Goal: Check status: Check status

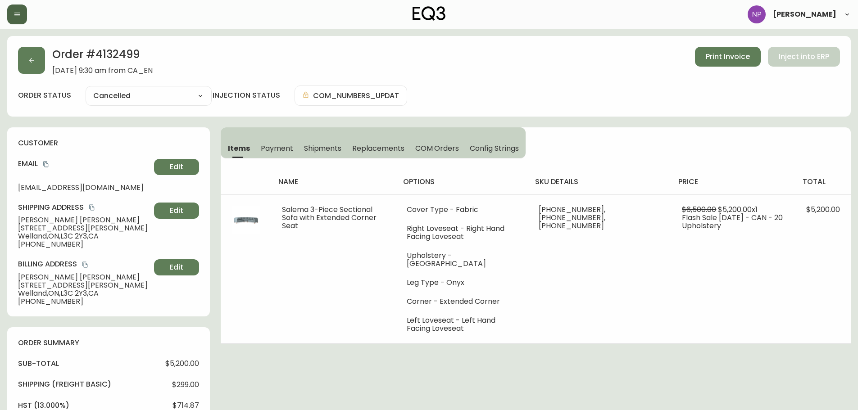
click at [16, 5] on button "button" at bounding box center [17, 15] width 20 height 20
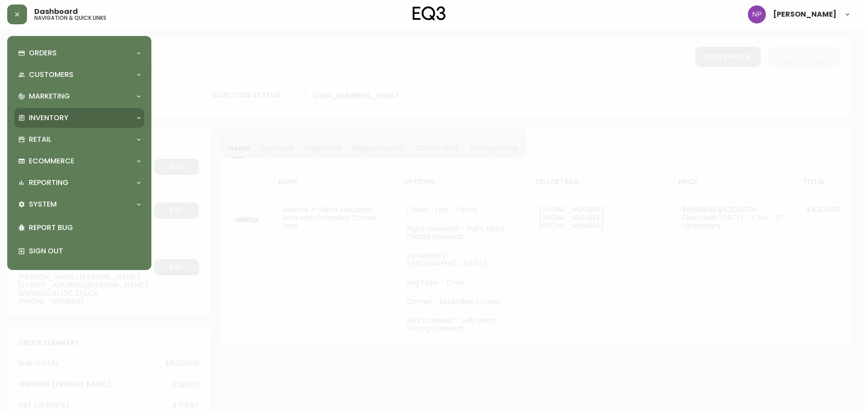
click at [49, 122] on p "Inventory" at bounding box center [49, 118] width 40 height 10
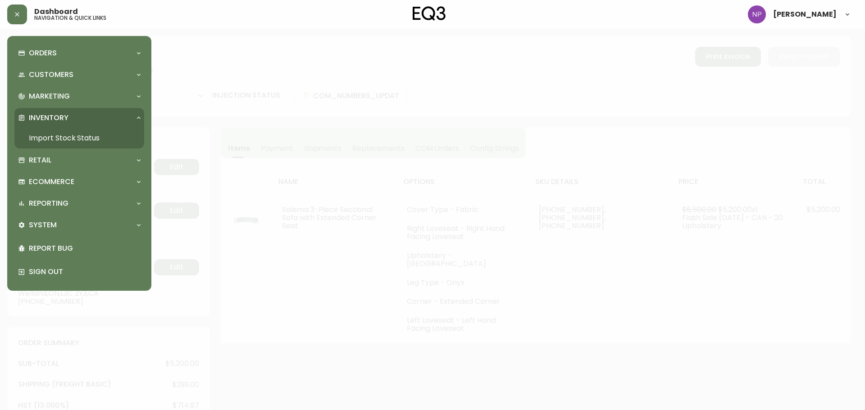
click at [49, 136] on link "Import Stock Status" at bounding box center [79, 138] width 130 height 21
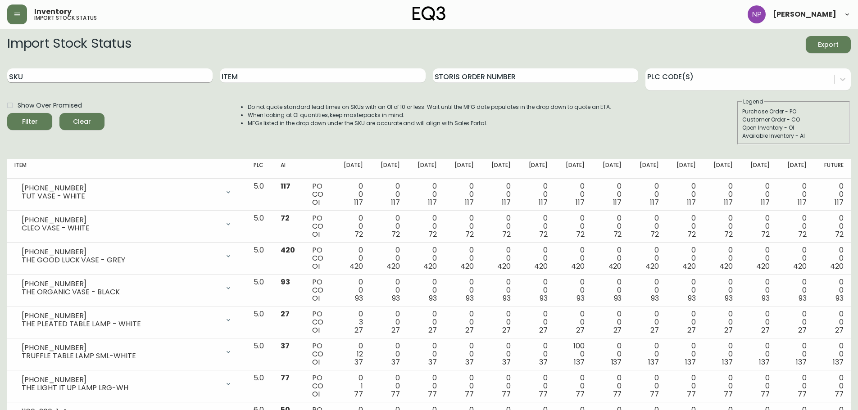
click at [33, 77] on input "SKU" at bounding box center [109, 75] width 205 height 14
click at [7, 113] on button "Filter" at bounding box center [29, 121] width 45 height 17
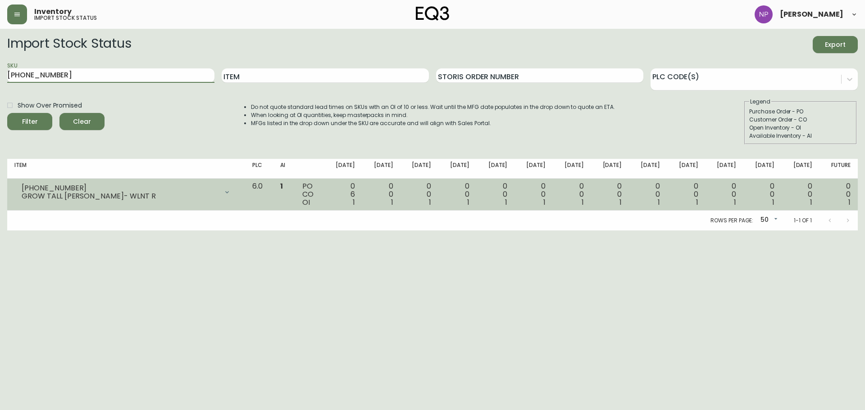
click at [236, 199] on div at bounding box center [227, 192] width 18 height 18
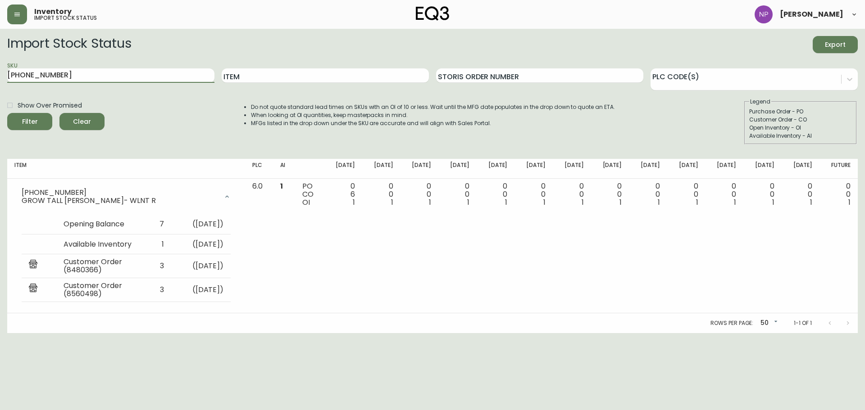
drag, startPoint x: 60, startPoint y: 74, endPoint x: 0, endPoint y: 42, distance: 67.7
click at [0, 42] on main "Import Stock Status Export SKU [PHONE_NUMBER] Item Storis Order Number PLC Code…" at bounding box center [432, 181] width 865 height 304
click at [7, 113] on button "Filter" at bounding box center [29, 121] width 45 height 17
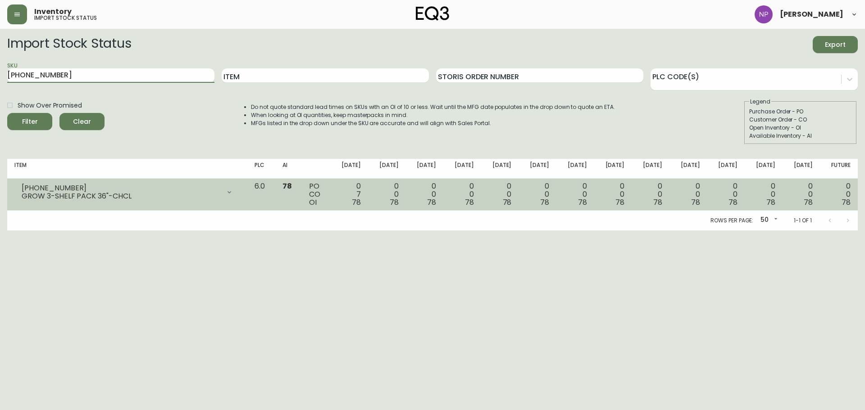
click at [233, 190] on icon at bounding box center [229, 192] width 7 height 7
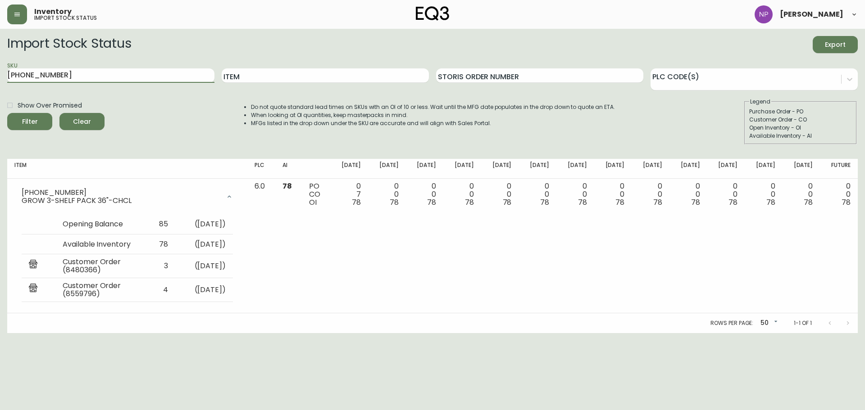
drag, startPoint x: 60, startPoint y: 74, endPoint x: 0, endPoint y: 72, distance: 60.0
click at [0, 72] on main "Import Stock Status Export SKU [PHONE_NUMBER] Item Storis Order Number PLC Code…" at bounding box center [432, 181] width 865 height 304
click at [7, 113] on button "Filter" at bounding box center [29, 121] width 45 height 17
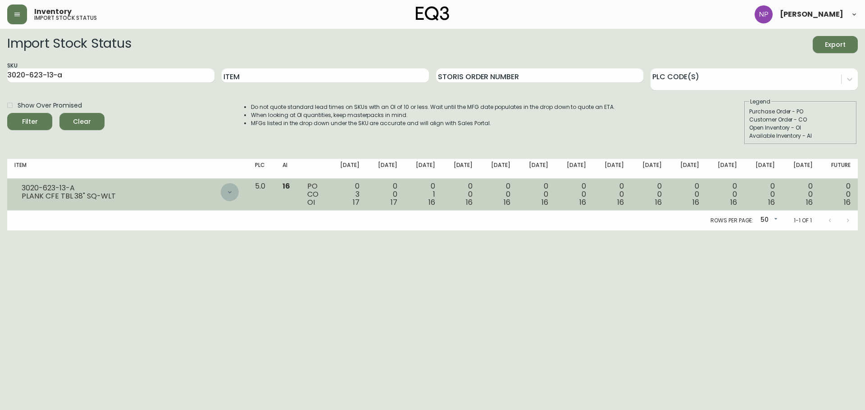
click at [239, 197] on div at bounding box center [230, 192] width 18 height 18
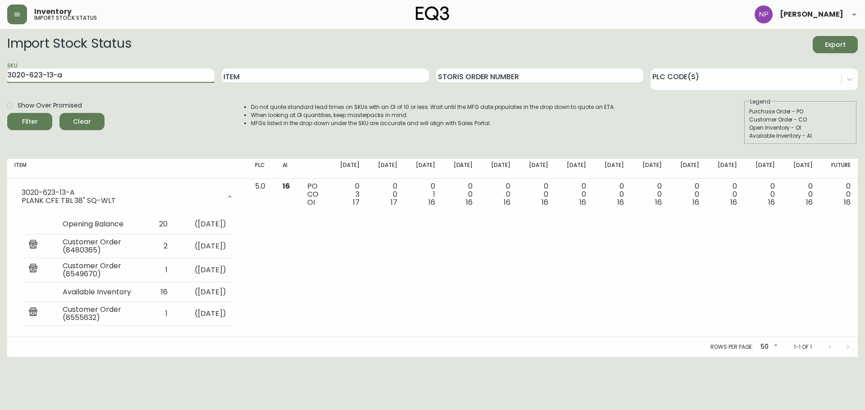
drag, startPoint x: 87, startPoint y: 79, endPoint x: 0, endPoint y: 67, distance: 87.7
click at [0, 67] on main "Import Stock Status Export SKU 3020-623-13-a Item Storis Order Number PLC Code(…" at bounding box center [432, 193] width 865 height 328
click at [7, 113] on button "Filter" at bounding box center [29, 121] width 45 height 17
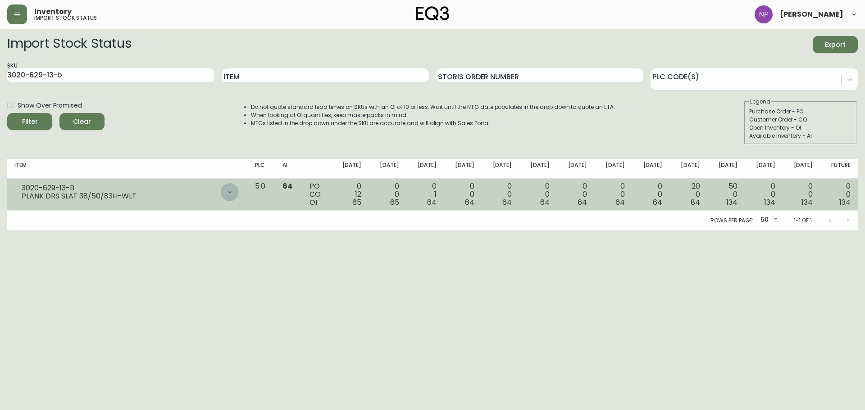
click at [239, 192] on div at bounding box center [230, 192] width 18 height 18
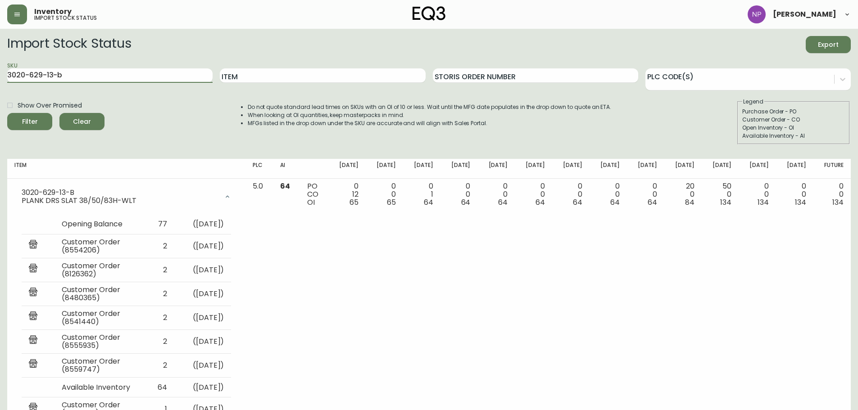
drag, startPoint x: 81, startPoint y: 73, endPoint x: 0, endPoint y: 74, distance: 81.1
click at [0, 74] on main "Import Stock Status Export SKU 3020-629-13-b Item Storis Order Number PLC Code(…" at bounding box center [429, 264] width 858 height 471
click at [7, 113] on button "Filter" at bounding box center [29, 121] width 45 height 17
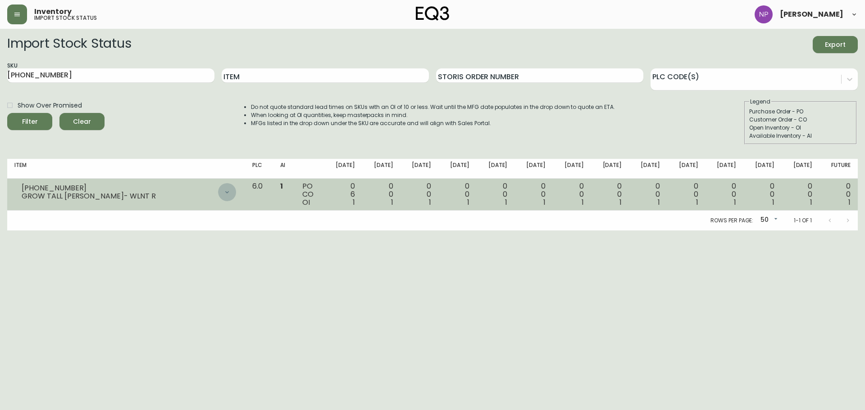
click at [231, 190] on icon at bounding box center [226, 192] width 7 height 7
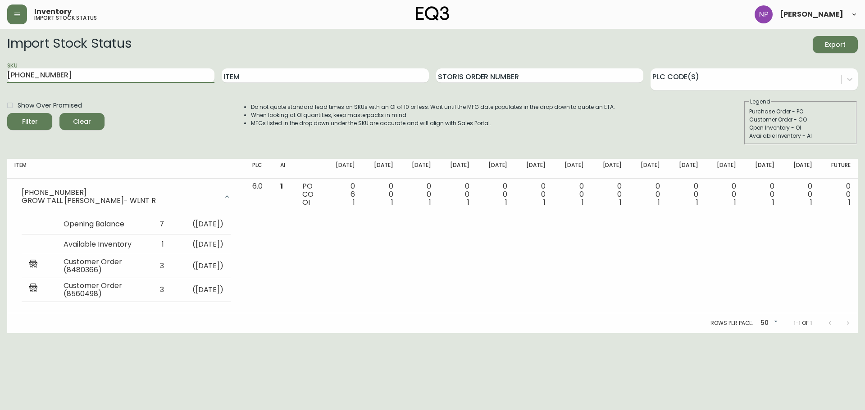
drag, startPoint x: 77, startPoint y: 80, endPoint x: 0, endPoint y: 78, distance: 77.5
click at [0, 78] on main "Import Stock Status Export SKU [PHONE_NUMBER] Item Storis Order Number PLC Code…" at bounding box center [432, 181] width 865 height 304
click at [7, 113] on button "Filter" at bounding box center [29, 121] width 45 height 17
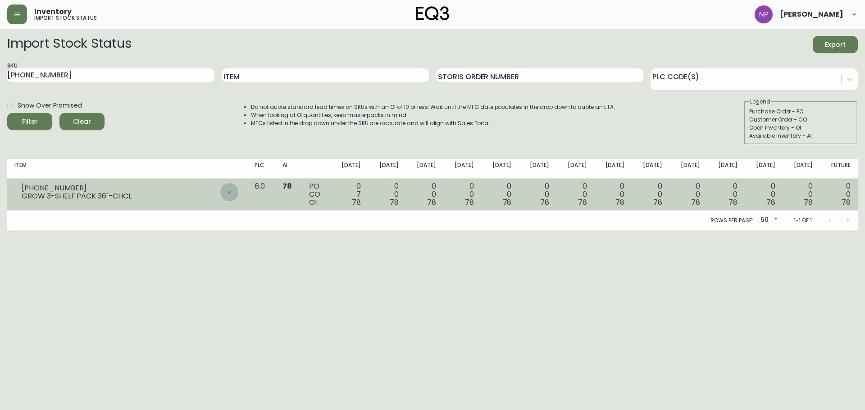
click at [238, 194] on div at bounding box center [229, 192] width 18 height 18
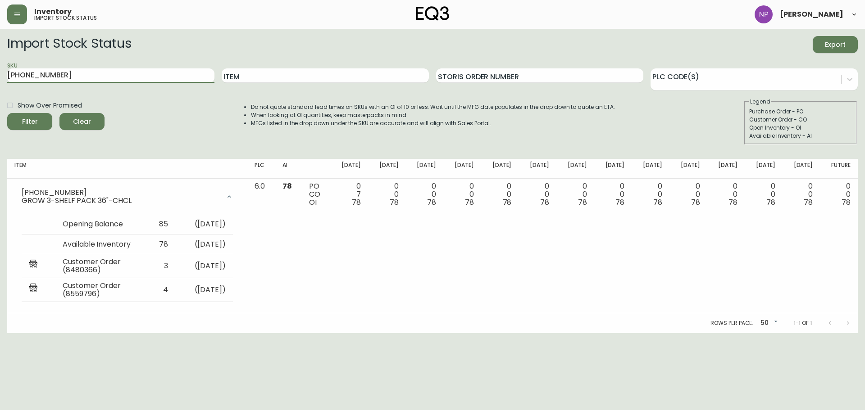
drag, startPoint x: 77, startPoint y: 74, endPoint x: 0, endPoint y: 59, distance: 78.6
click at [0, 59] on main "Import Stock Status Export SKU [PHONE_NUMBER] Item Storis Order Number PLC Code…" at bounding box center [432, 181] width 865 height 304
type input "3020-623-13-a"
click at [7, 113] on button "Filter" at bounding box center [29, 121] width 45 height 17
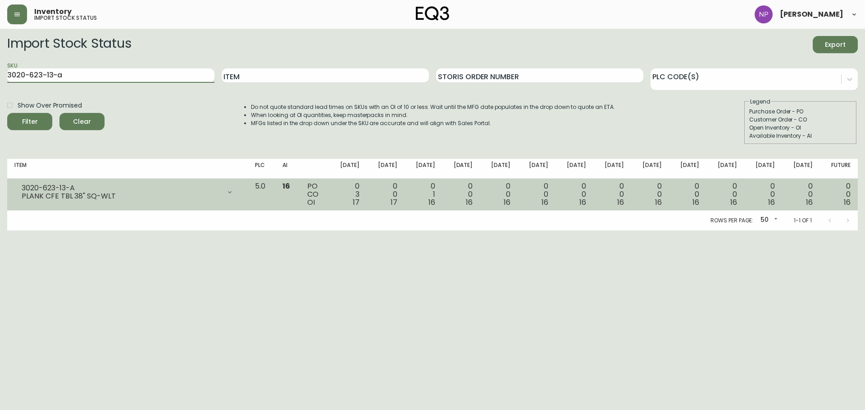
click at [233, 195] on icon at bounding box center [229, 192] width 7 height 7
